Goal: Communication & Community: Participate in discussion

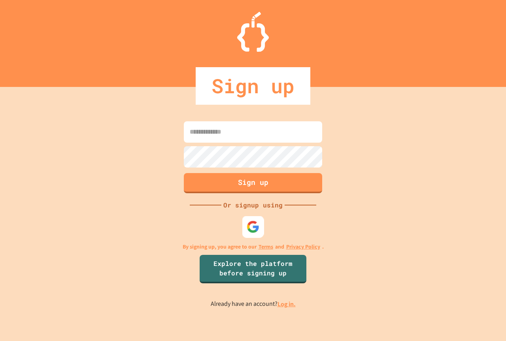
click at [263, 224] on div at bounding box center [253, 227] width 22 height 22
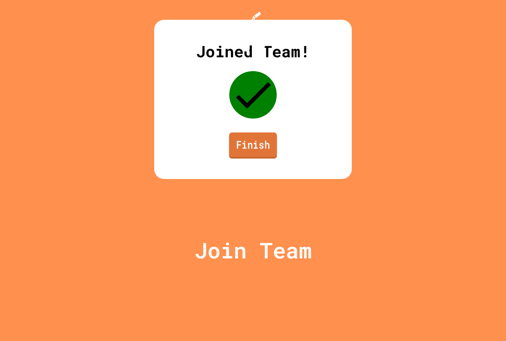
click at [270, 159] on link "Finish" at bounding box center [253, 145] width 48 height 26
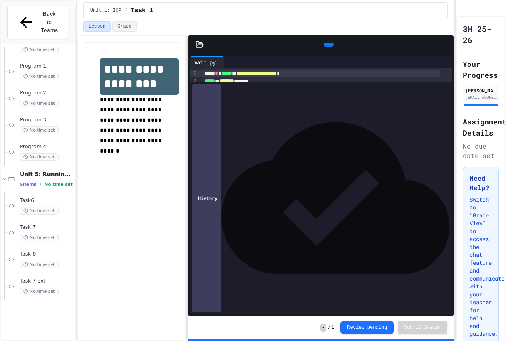
scroll to position [536, 0]
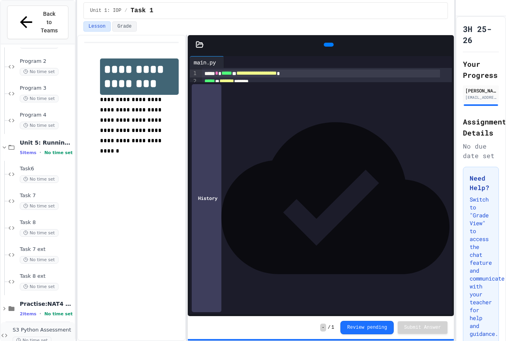
click at [42, 337] on span "No time set" at bounding box center [32, 341] width 39 height 8
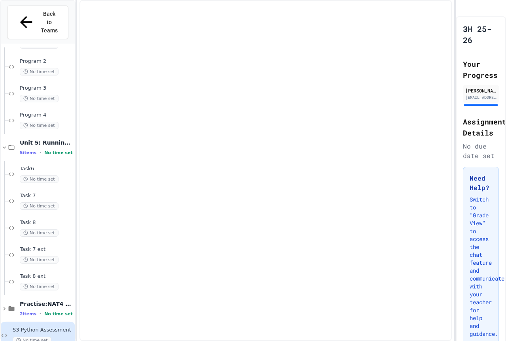
scroll to position [527, 0]
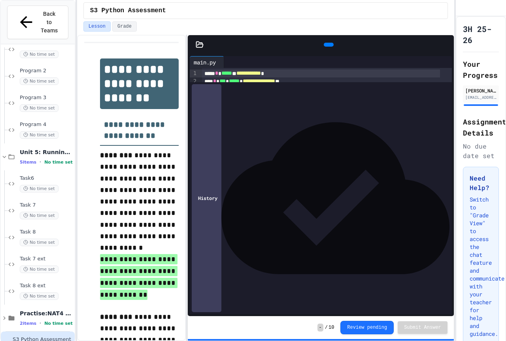
click at [361, 39] on div at bounding box center [329, 45] width 234 height 12
click at [328, 45] on icon at bounding box center [328, 45] width 0 height 0
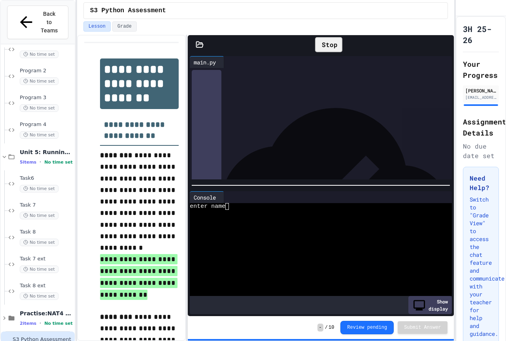
click at [232, 211] on div at bounding box center [314, 213] width 249 height 7
type textarea "*"
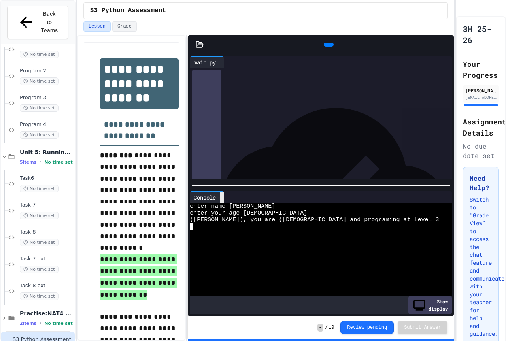
click at [225, 199] on icon at bounding box center [227, 202] width 6 height 6
